Goal: Information Seeking & Learning: Find specific fact

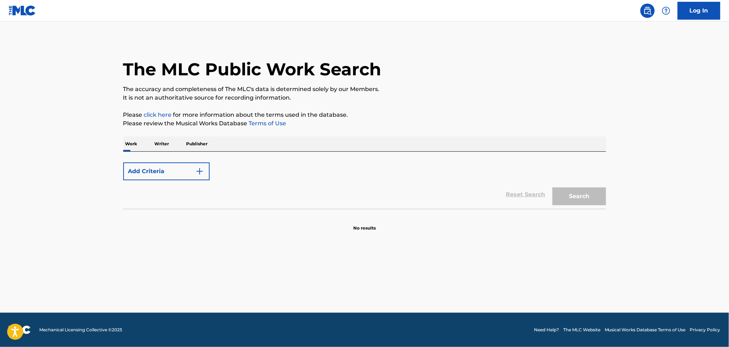
click at [193, 144] on p "Publisher" at bounding box center [197, 143] width 26 height 15
click at [128, 136] on p "Work" at bounding box center [131, 143] width 16 height 15
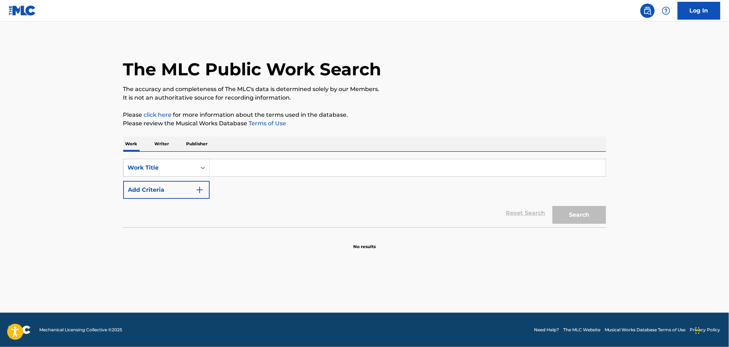
click at [167, 186] on button "Add Criteria" at bounding box center [166, 190] width 86 height 18
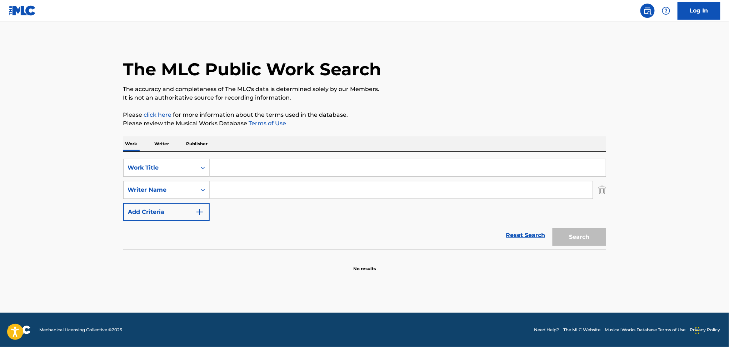
click at [160, 209] on button "Add Criteria" at bounding box center [166, 212] width 86 height 18
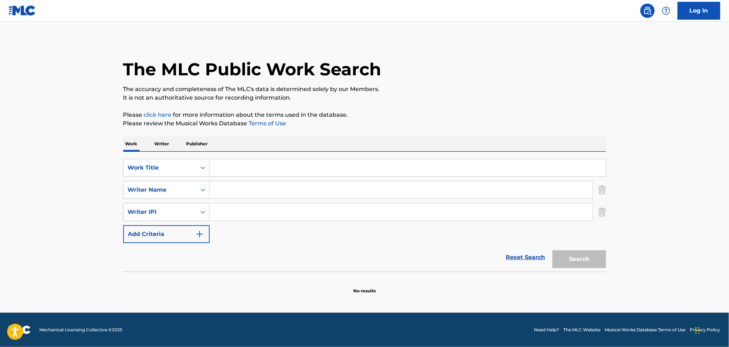
click at [158, 229] on button "Add Criteria" at bounding box center [166, 234] width 86 height 18
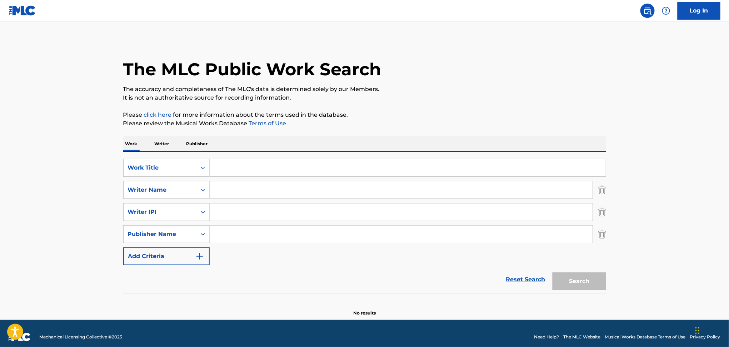
click at [153, 253] on button "Add Criteria" at bounding box center [166, 257] width 86 height 18
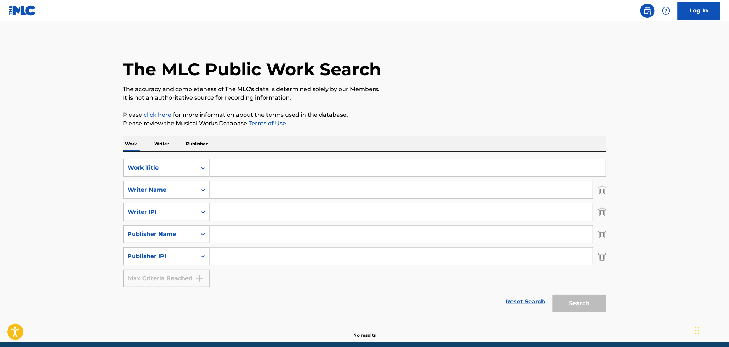
click at [167, 142] on p "Writer" at bounding box center [162, 143] width 19 height 15
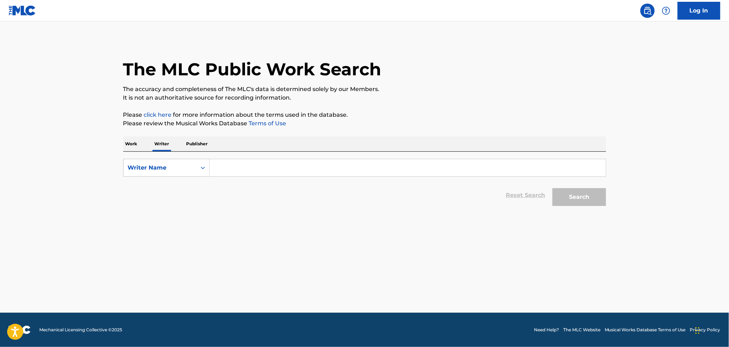
click at [202, 146] on p "Publisher" at bounding box center [197, 143] width 26 height 15
click at [139, 145] on p "Work" at bounding box center [131, 143] width 16 height 15
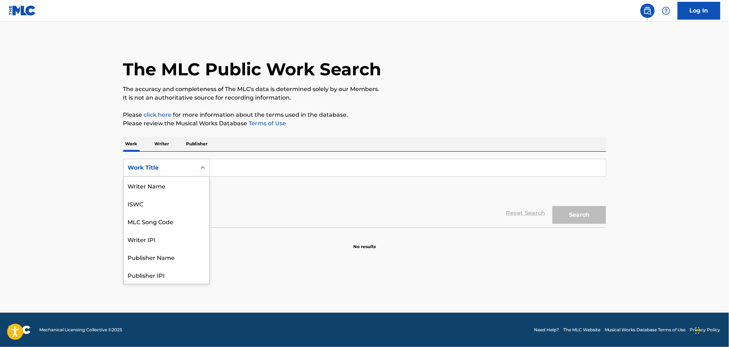
click at [198, 172] on div "Search Form" at bounding box center [203, 167] width 13 height 13
click at [168, 192] on div "MLC Song Code" at bounding box center [167, 186] width 86 height 18
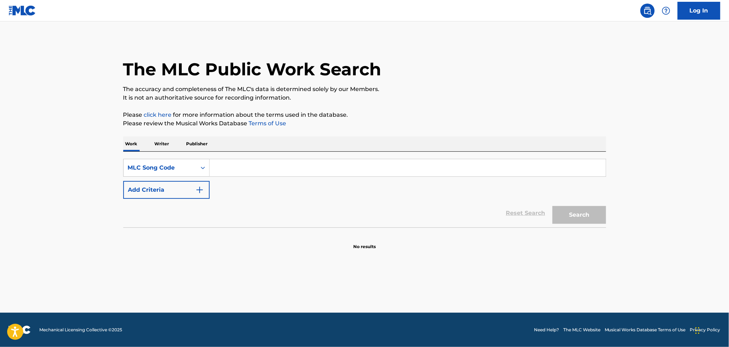
click at [239, 168] on input "Search Form" at bounding box center [408, 167] width 396 height 17
paste input "FA9I9Z"
type input "FA9I9Z"
click at [553, 206] on button "Search" at bounding box center [580, 215] width 54 height 18
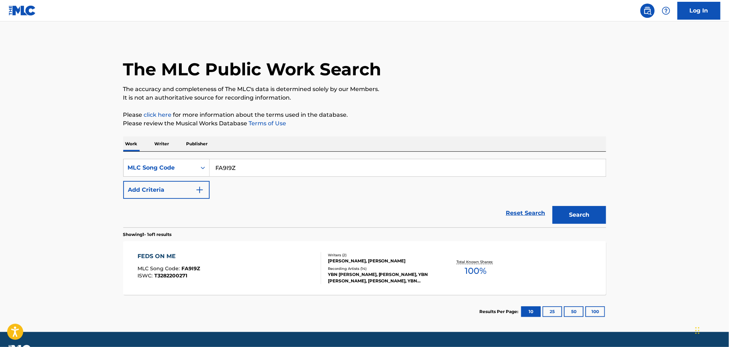
click at [273, 258] on div "FEDS ON ME MLC Song Code : FA9I9Z ISWC : T3282200271" at bounding box center [230, 268] width 184 height 32
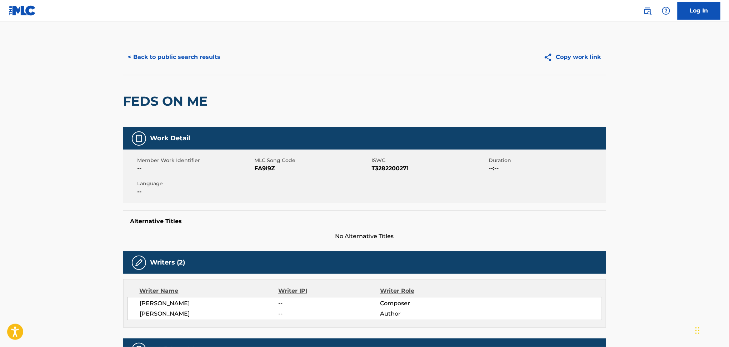
click at [178, 58] on button "< Back to public search results" at bounding box center [174, 57] width 103 height 18
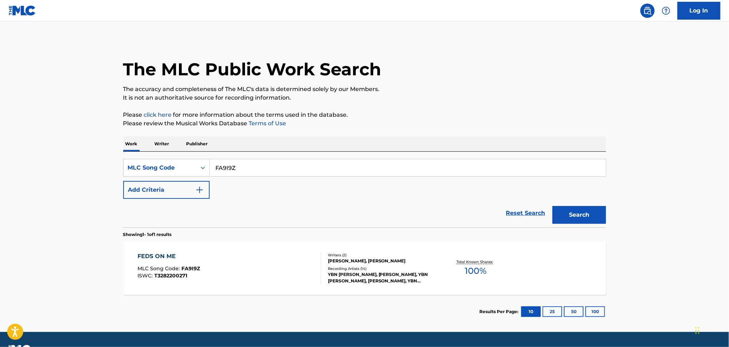
click at [223, 172] on input "FA9I9Z" at bounding box center [408, 167] width 396 height 17
paste input "N7967Y"
type input "N7967Y"
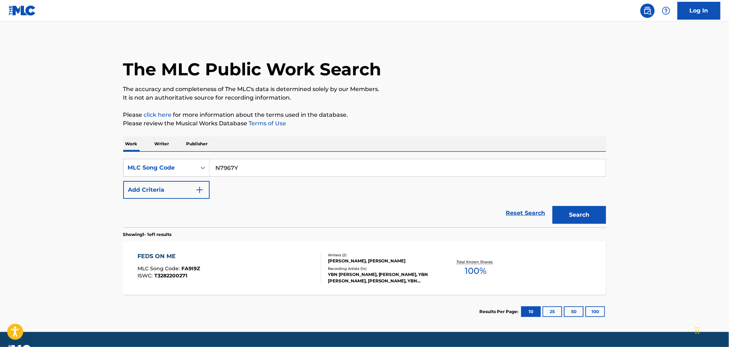
click at [553, 206] on button "Search" at bounding box center [580, 215] width 54 height 18
click at [256, 266] on div "NEEDA BLESSING MLC Song Code : N7967Y ISWC : T3282203441" at bounding box center [230, 268] width 184 height 32
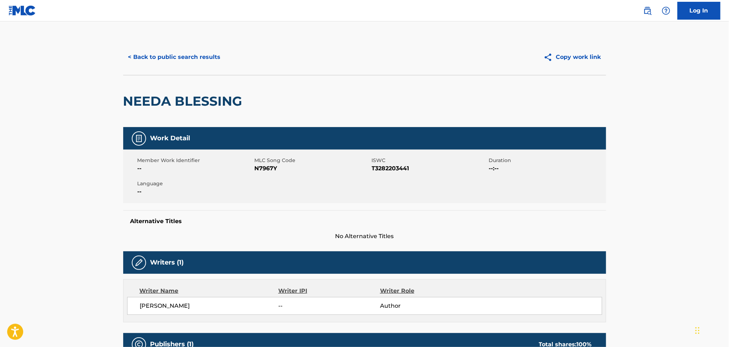
click at [180, 60] on button "< Back to public search results" at bounding box center [174, 57] width 103 height 18
